Goal: Task Accomplishment & Management: Use online tool/utility

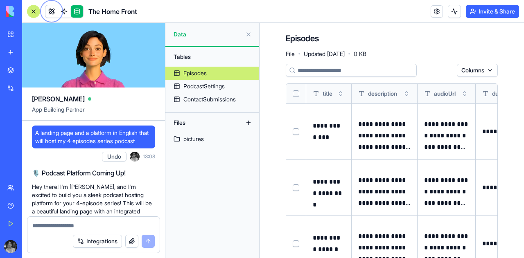
scroll to position [9064, 0]
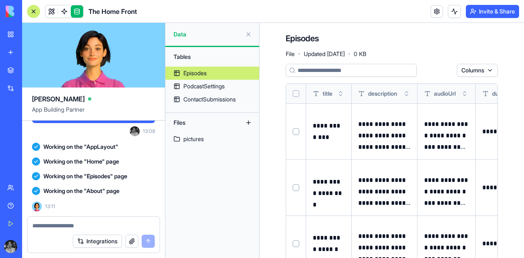
click at [31, 12] on div at bounding box center [33, 11] width 13 height 13
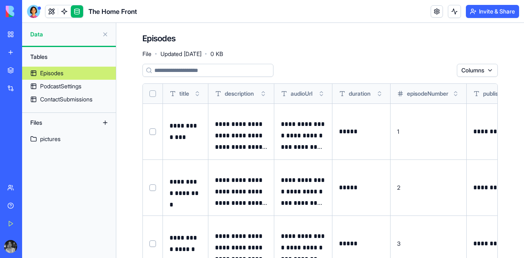
click at [30, 149] on div "The Home Front" at bounding box center [18, 146] width 23 height 8
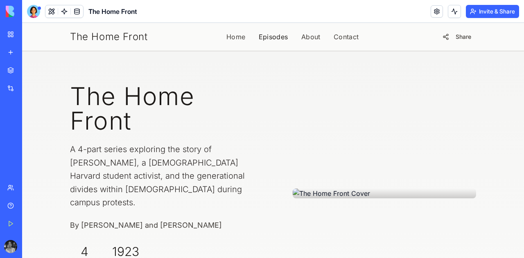
click at [265, 39] on link "Episodes" at bounding box center [273, 37] width 29 height 10
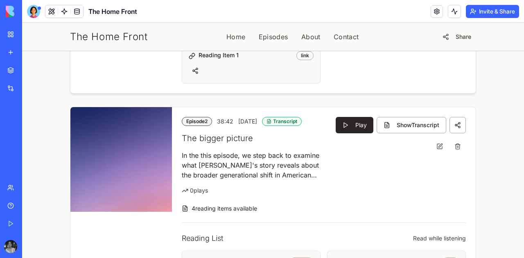
scroll to position [221, 0]
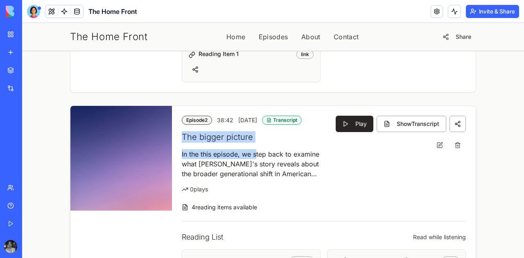
drag, startPoint x: 177, startPoint y: 139, endPoint x: 251, endPoint y: 151, distance: 75.1
click at [251, 151] on div "Episode 2 38:42 [DATE] Transcript The bigger picture In the this episode, we st…" at bounding box center [324, 259] width 304 height 306
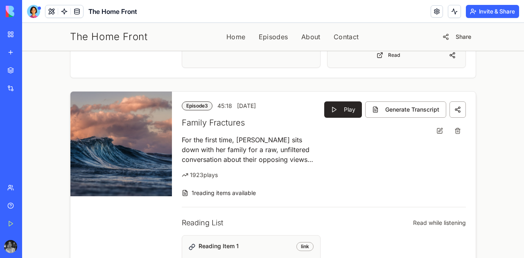
scroll to position [556, 0]
drag, startPoint x: 186, startPoint y: 162, endPoint x: 217, endPoint y: 162, distance: 31.1
click at [217, 171] on div "1923 plays" at bounding box center [248, 175] width 133 height 8
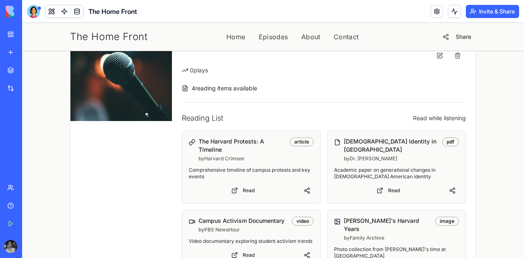
scroll to position [837, 0]
click at [253, 185] on link "Read" at bounding box center [243, 190] width 108 height 11
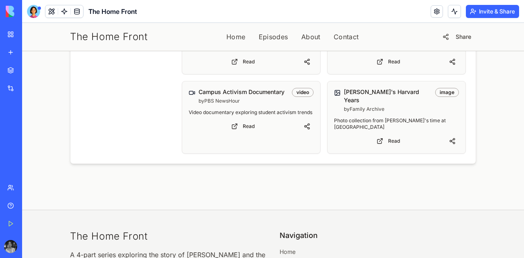
scroll to position [1030, 0]
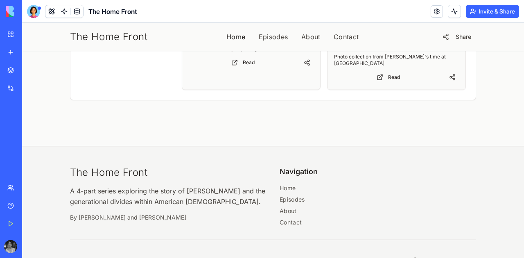
click at [235, 36] on link "Home" at bounding box center [235, 37] width 19 height 10
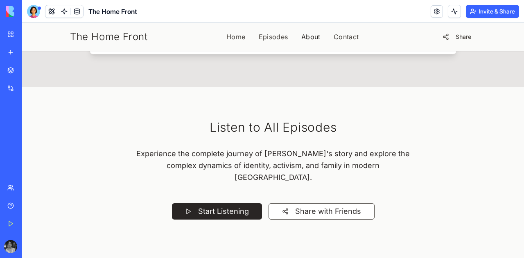
click at [302, 39] on link "About" at bounding box center [310, 37] width 19 height 10
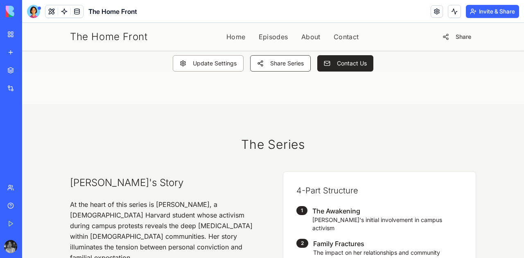
scroll to position [233, 0]
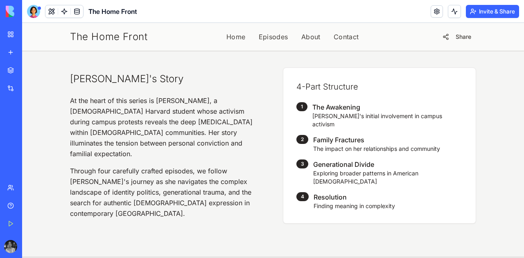
drag, startPoint x: 5, startPoint y: 81, endPoint x: 21, endPoint y: 227, distance: 147.4
click at [21, 227] on div "Get Started" at bounding box center [25, 224] width 11 height 8
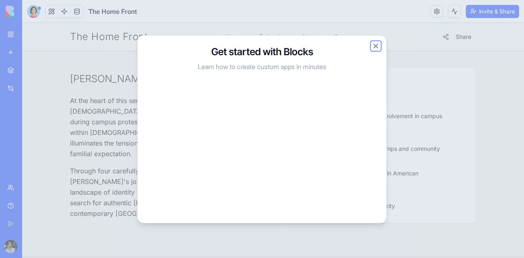
click at [377, 46] on button "Close" at bounding box center [376, 46] width 8 height 8
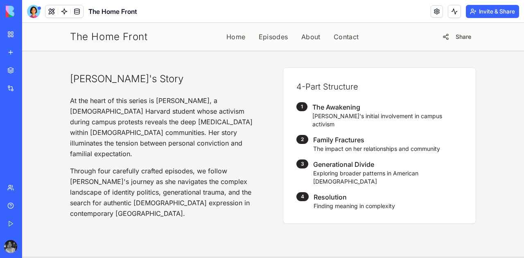
click at [32, 11] on div at bounding box center [33, 11] width 13 height 13
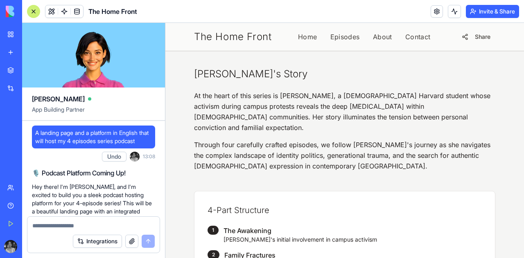
scroll to position [9233, 0]
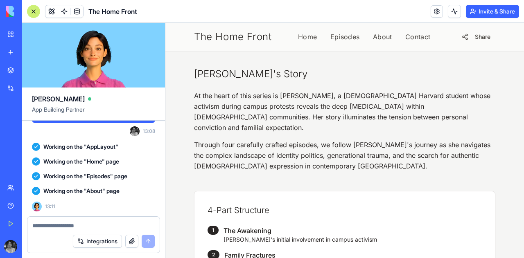
click at [54, 229] on textarea at bounding box center [93, 226] width 122 height 8
click at [52, 227] on textarea at bounding box center [93, 226] width 122 height 8
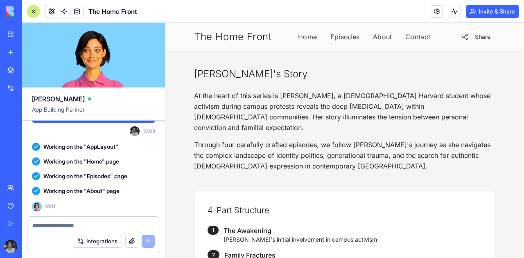
type textarea "*"
type textarea "**********"
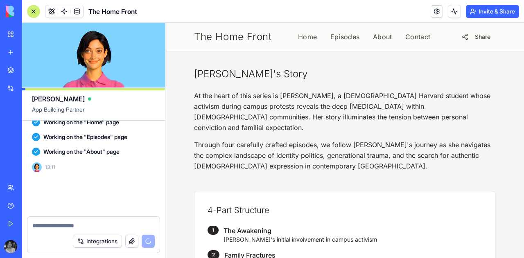
scroll to position [9272, 0]
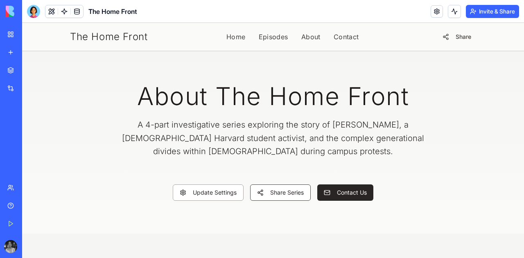
click at [34, 14] on div at bounding box center [33, 11] width 13 height 13
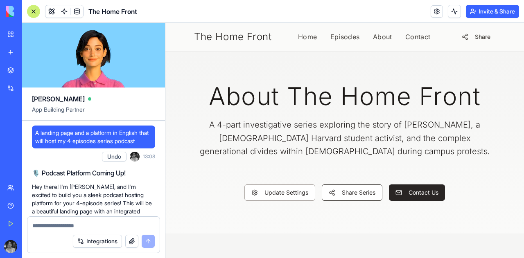
scroll to position [9122, 0]
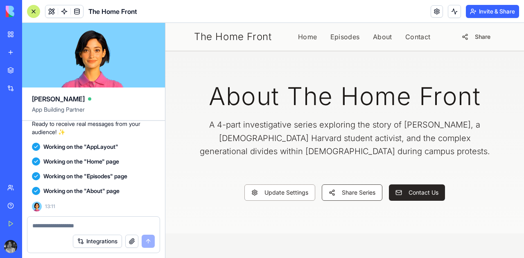
click at [74, 224] on textarea at bounding box center [93, 226] width 122 height 8
type textarea "*"
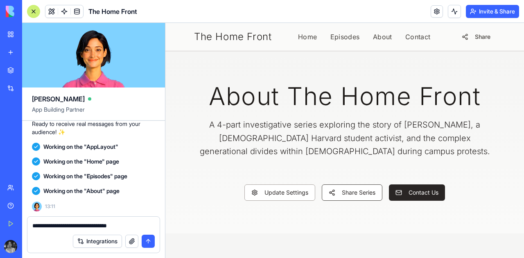
type textarea "**********"
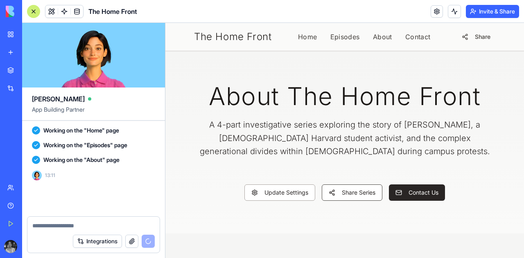
scroll to position [9153, 0]
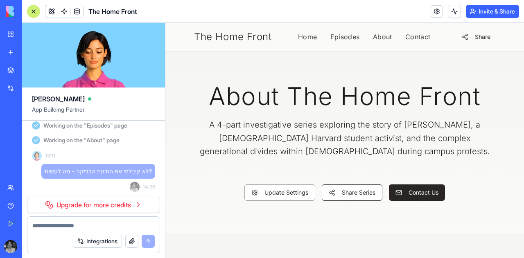
click at [45, 208] on link "Upgrade for more credits" at bounding box center [93, 205] width 133 height 16
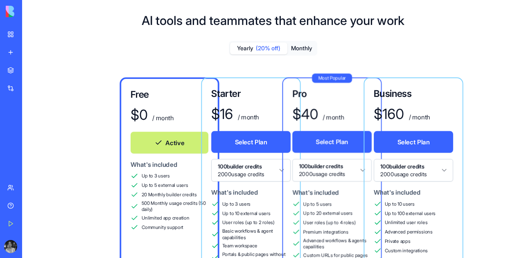
click at [59, 207] on div "Free $ 0 / month Active What's included Up to 3 users Up to 5 external users 20…" at bounding box center [273, 242] width 476 height 341
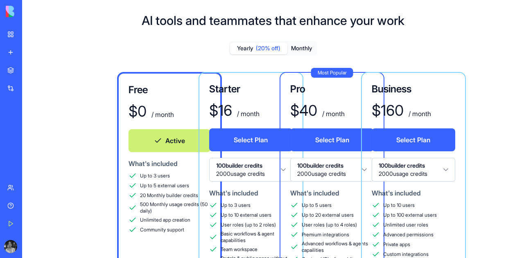
click at [304, 48] on button "Monthly" at bounding box center [301, 49] width 29 height 12
click at [247, 50] on button "Yearly (20% off)" at bounding box center [258, 49] width 57 height 12
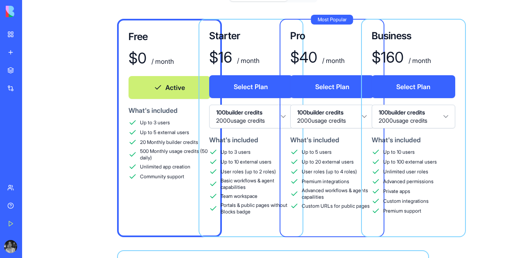
scroll to position [54, 0]
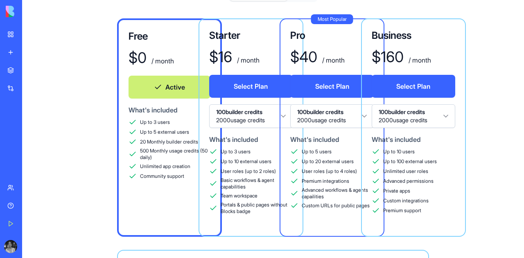
click at [283, 119] on div "Most Popular Pro $ 40 / month Select Plan 100 builder credits 2000 usage credit…" at bounding box center [332, 127] width 105 height 219
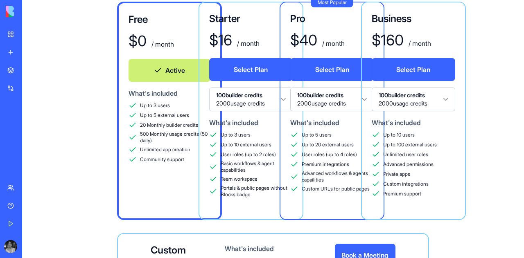
scroll to position [72, 0]
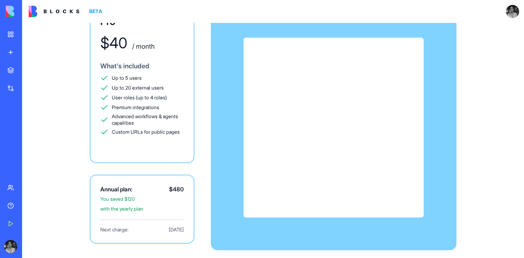
scroll to position [65, 0]
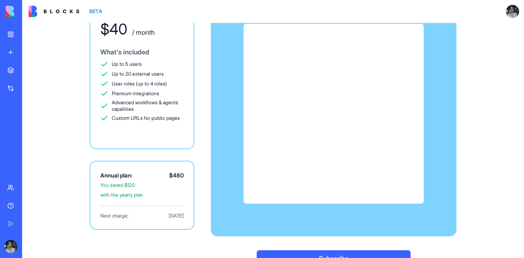
click at [7, 14] on img at bounding box center [31, 11] width 51 height 11
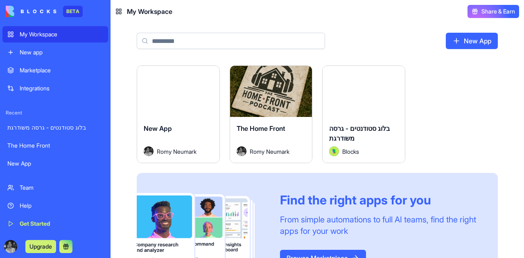
click at [267, 115] on div "Launch" at bounding box center [271, 91] width 82 height 51
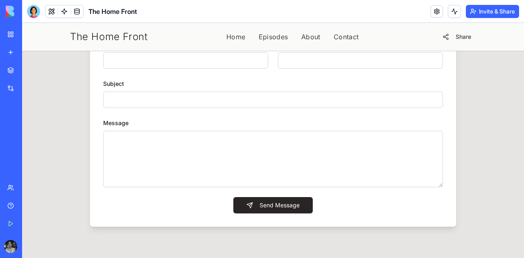
scroll to position [858, 0]
click at [229, 34] on link "Home" at bounding box center [235, 37] width 19 height 10
click at [233, 38] on link "Home" at bounding box center [235, 37] width 19 height 10
click at [236, 39] on link "Home" at bounding box center [235, 37] width 19 height 10
click at [235, 38] on link "Home" at bounding box center [235, 37] width 19 height 10
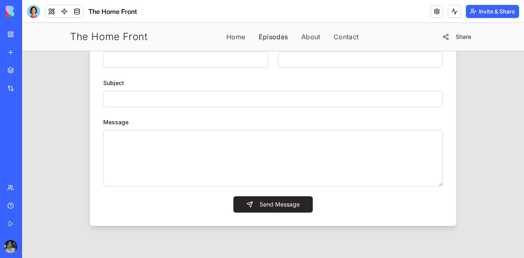
click at [263, 39] on link "Episodes" at bounding box center [273, 37] width 29 height 10
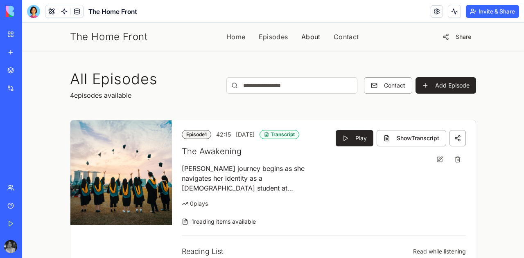
click at [301, 40] on link "About" at bounding box center [310, 37] width 19 height 10
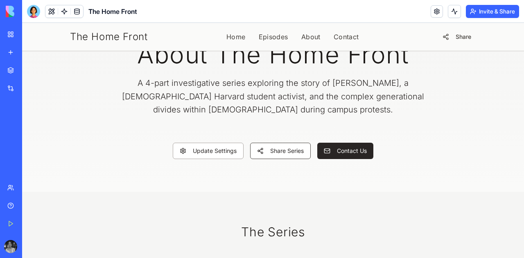
scroll to position [43, 0]
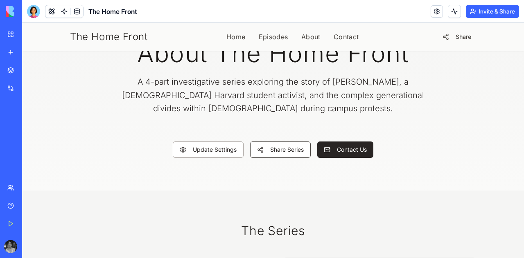
click at [36, 8] on div at bounding box center [33, 11] width 13 height 13
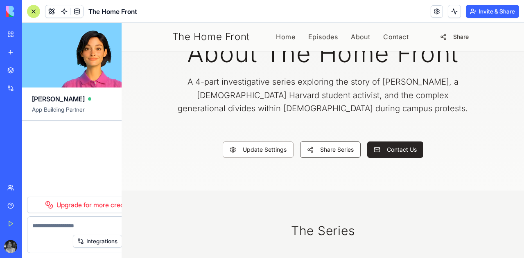
scroll to position [9172, 0]
click at [53, 14] on button at bounding box center [51, 11] width 12 height 12
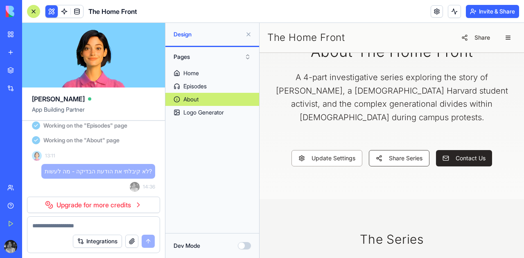
click at [52, 12] on button at bounding box center [51, 11] width 12 height 12
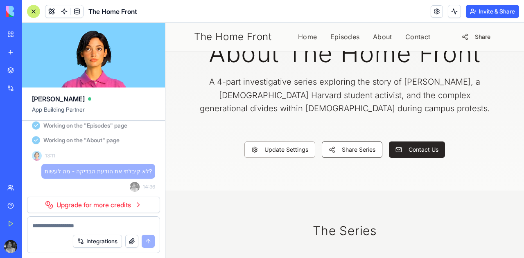
click at [62, 12] on link at bounding box center [64, 11] width 12 height 12
click at [63, 12] on link at bounding box center [64, 11] width 12 height 12
click at [64, 12] on link at bounding box center [64, 11] width 12 height 12
click at [73, 12] on link at bounding box center [77, 11] width 12 height 12
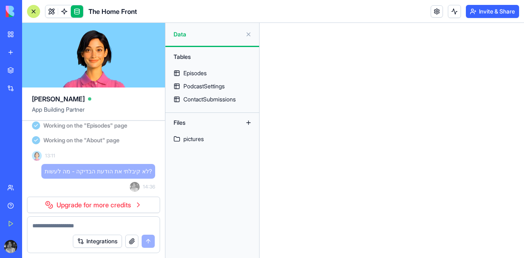
click at [189, 77] on div "Episodes" at bounding box center [194, 73] width 23 height 8
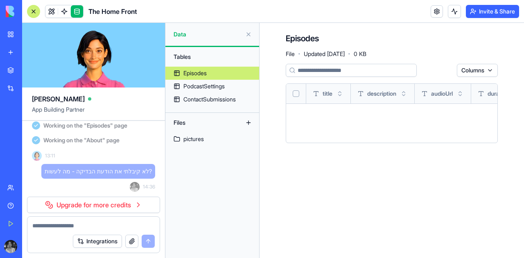
click at [188, 141] on div "pictures" at bounding box center [193, 139] width 20 height 8
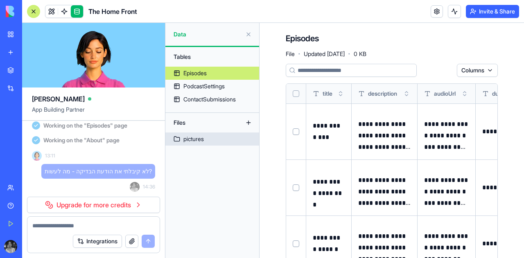
click at [186, 71] on div "Episodes" at bounding box center [194, 73] width 23 height 8
